Goal: Task Accomplishment & Management: Manage account settings

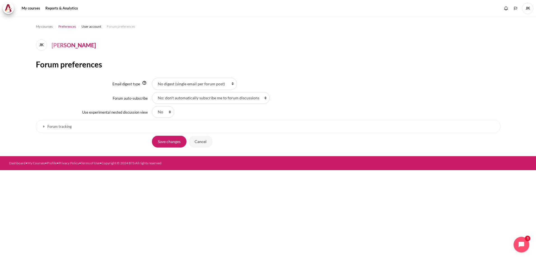
click at [71, 26] on span "Preferences" at bounding box center [67, 26] width 18 height 5
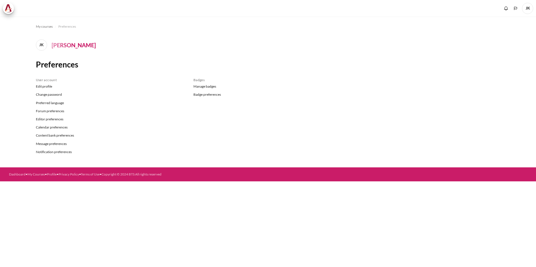
click at [310, 131] on div "Badges Manage badges Badge preferences" at bounding box center [267, 118] width 157 height 81
click at [370, 173] on div at bounding box center [424, 174] width 205 height 5
click at [52, 100] on link "Preferred language" at bounding box center [110, 103] width 149 height 8
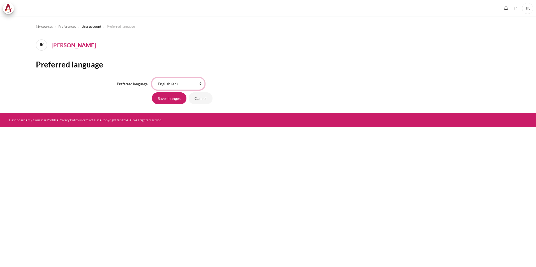
click at [168, 84] on select "Bahasa Indonesia ‎(id)‎ Bahasa Melayu ‎(ms)‎ English ‎(en)‎ Tagalog ‎(tl)‎ ภาษา…" at bounding box center [178, 84] width 53 height 12
select select "ko"
click at [152, 78] on select "Bahasa Indonesia ‎(id)‎ Bahasa Melayu ‎(ms)‎ English ‎(en)‎ Tagalog ‎(tl)‎ ภาษา…" at bounding box center [178, 84] width 53 height 12
click at [175, 103] on input "Save changes" at bounding box center [169, 98] width 34 height 12
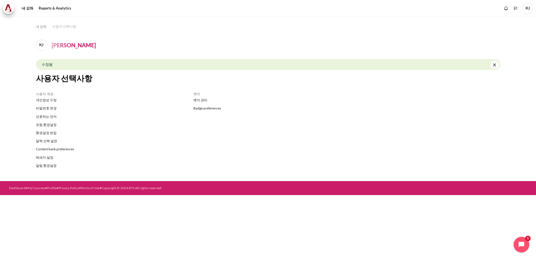
click at [345, 167] on div "뱃지 뱃지 관리 Badge preferences" at bounding box center [267, 132] width 157 height 81
click at [200, 100] on link "뱃지 관리" at bounding box center [267, 100] width 149 height 8
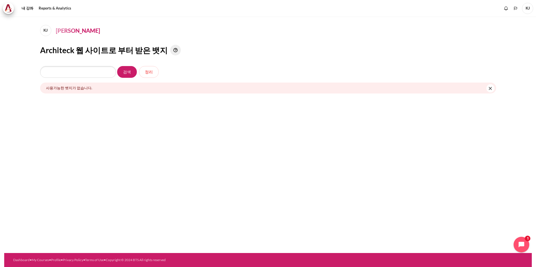
click at [245, 155] on div "[PERSON_NAME] Architeck 웹 사이트로 부터 받은 뱃지 검색 검색 [GEOGRAPHIC_DATA]" at bounding box center [267, 135] width 527 height 237
